Goal: Entertainment & Leisure: Consume media (video, audio)

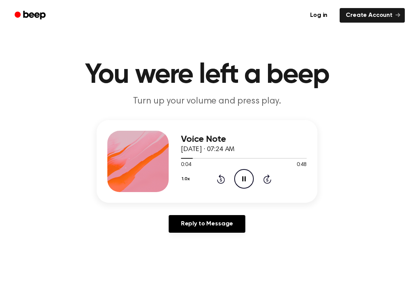
click at [247, 176] on icon "Pause Audio" at bounding box center [244, 179] width 20 height 20
click at [222, 182] on icon "Rewind 5 seconds" at bounding box center [221, 179] width 8 height 10
click at [238, 173] on icon "Play Audio" at bounding box center [244, 179] width 20 height 20
click at [239, 185] on icon "Pause Audio" at bounding box center [244, 179] width 20 height 20
click at [247, 182] on icon "Play Audio" at bounding box center [244, 179] width 20 height 20
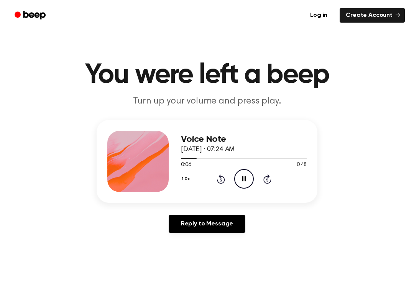
click at [243, 177] on icon at bounding box center [244, 179] width 3 height 5
click at [234, 177] on icon "Play Audio" at bounding box center [244, 179] width 20 height 20
click at [242, 178] on icon "Pause Audio" at bounding box center [244, 179] width 20 height 20
click at [243, 183] on icon "Play Audio" at bounding box center [244, 179] width 20 height 20
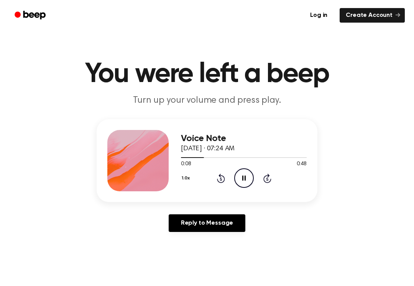
scroll to position [1, 0]
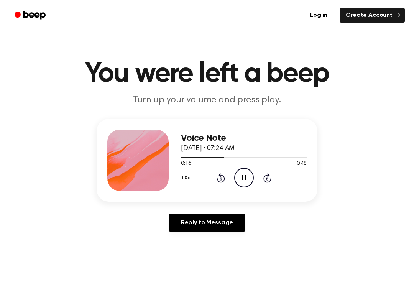
click at [245, 177] on icon at bounding box center [244, 177] width 3 height 5
click at [249, 176] on icon "Play Audio" at bounding box center [244, 178] width 20 height 20
click at [249, 180] on icon "Pause Audio" at bounding box center [244, 178] width 20 height 20
click at [249, 187] on icon "Play Audio" at bounding box center [244, 178] width 20 height 20
click at [244, 178] on icon "Pause Audio" at bounding box center [244, 178] width 20 height 20
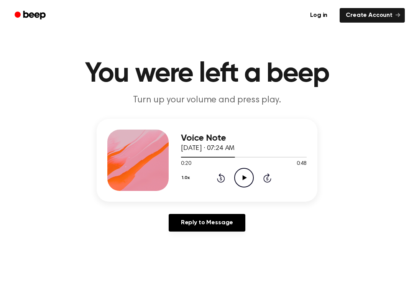
click at [225, 170] on div "1.0x Rewind 5 seconds Play Audio Skip 5 seconds" at bounding box center [244, 178] width 126 height 20
click at [220, 178] on icon "Rewind 5 seconds" at bounding box center [221, 178] width 8 height 10
click at [248, 175] on icon "Play Audio" at bounding box center [244, 178] width 20 height 20
click at [241, 178] on icon "Pause Audio" at bounding box center [244, 178] width 20 height 20
click at [224, 174] on icon "Rewind 5 seconds" at bounding box center [221, 178] width 8 height 10
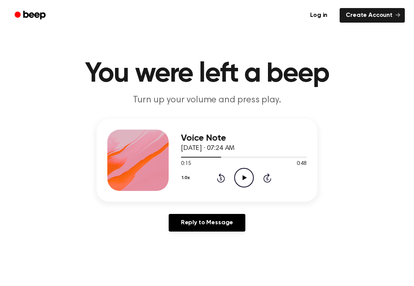
click at [241, 181] on icon "Play Audio" at bounding box center [244, 178] width 20 height 20
click at [245, 177] on icon at bounding box center [244, 177] width 3 height 5
